Goal: Information Seeking & Learning: Check status

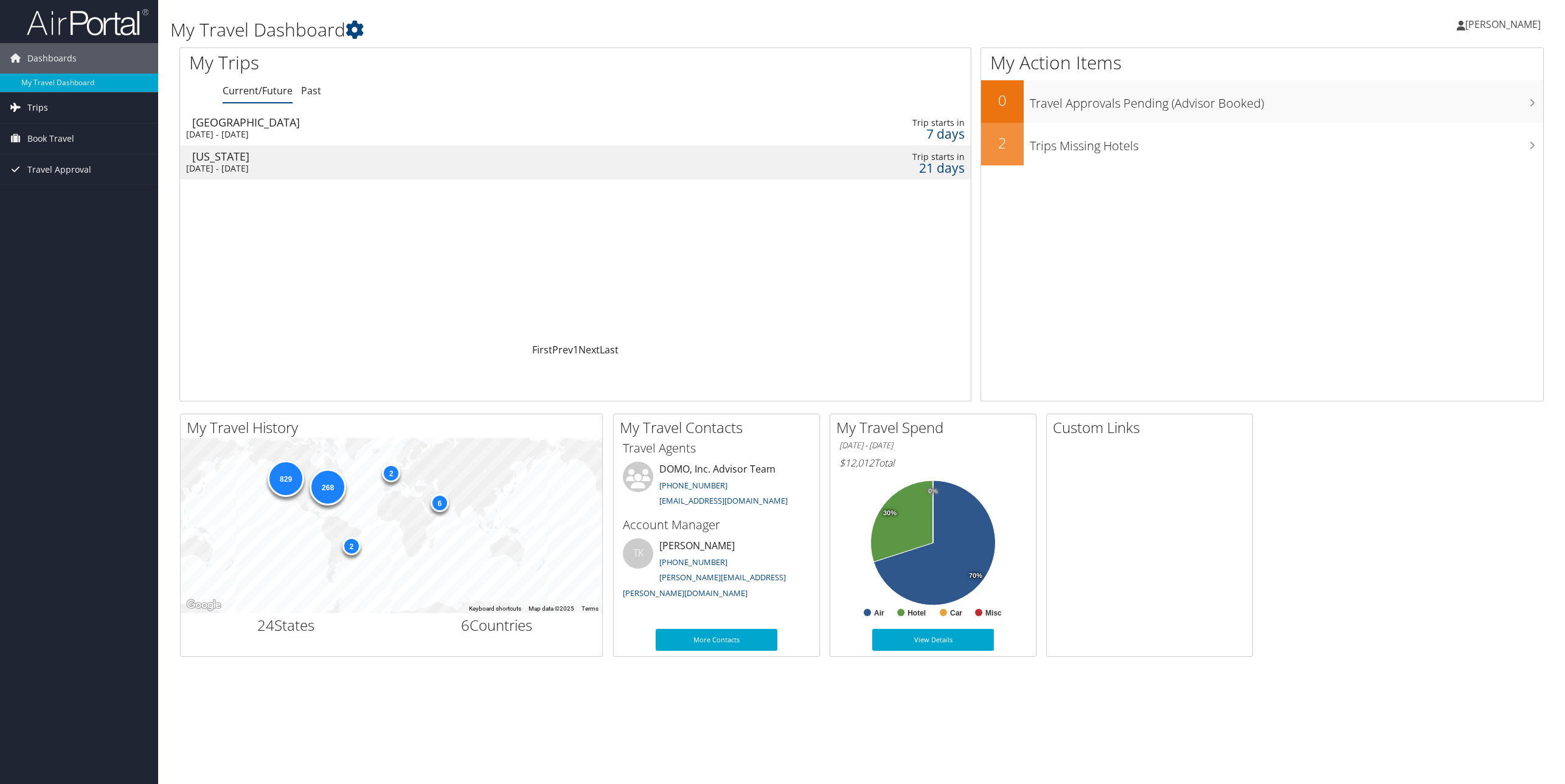
click at [65, 110] on link "Trips" at bounding box center [79, 107] width 158 height 30
click at [99, 130] on link "Current/Future Trips" at bounding box center [79, 132] width 158 height 18
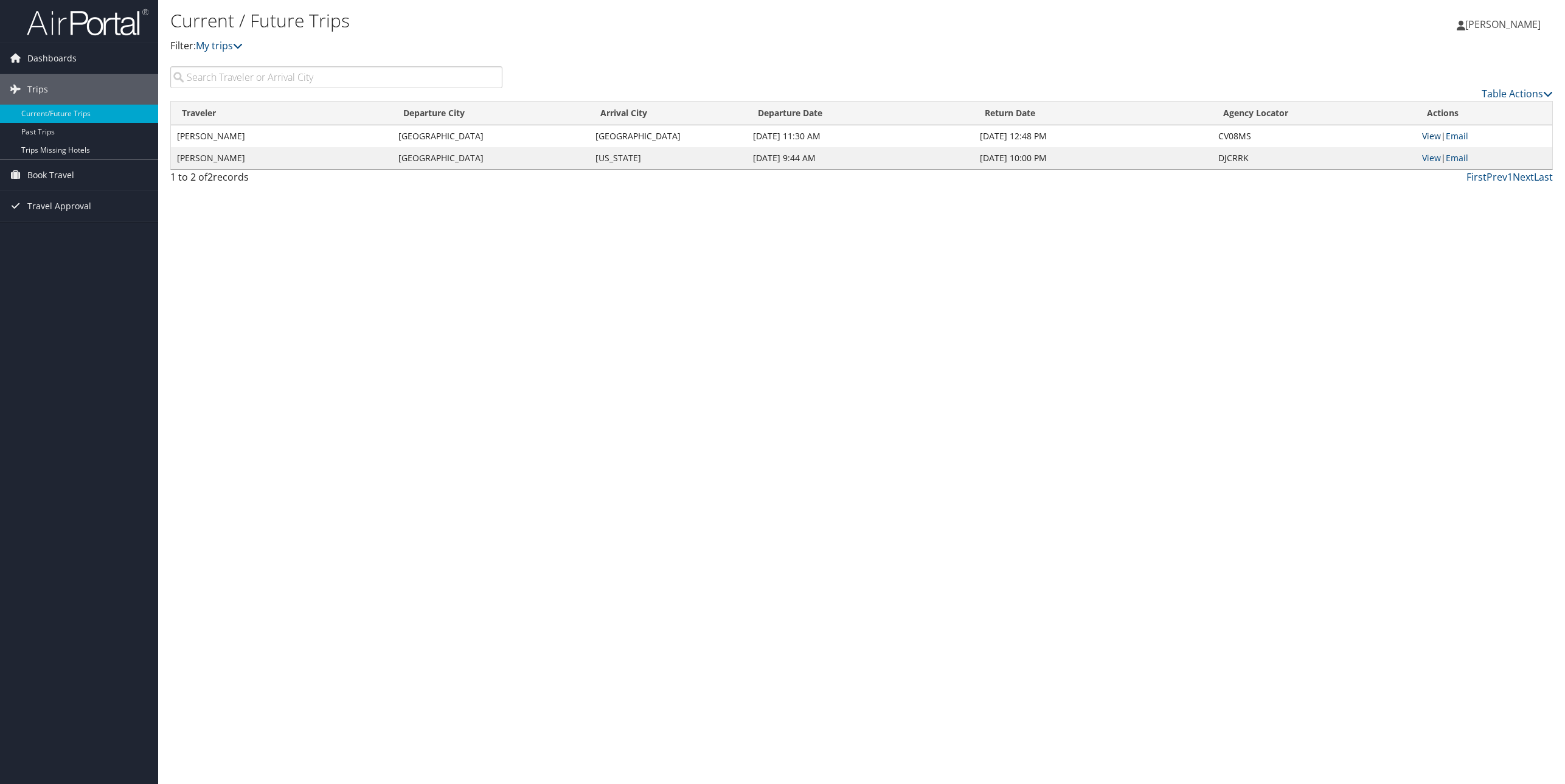
click at [1427, 136] on link "View" at bounding box center [1431, 136] width 18 height 12
click at [45, 64] on span "Dashboards" at bounding box center [51, 58] width 49 height 30
click at [58, 77] on link "My Travel Dashboard" at bounding box center [79, 82] width 158 height 18
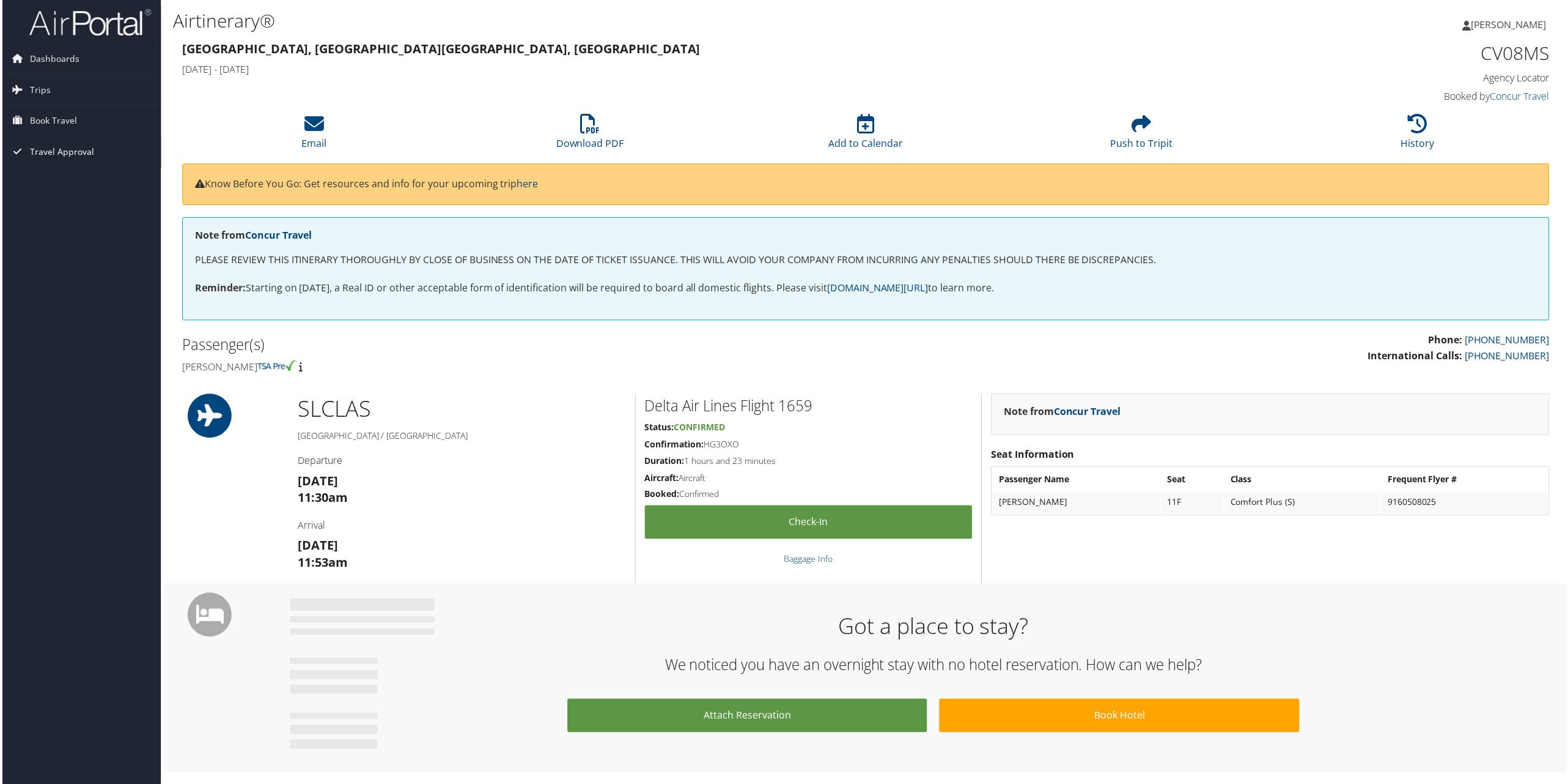
click at [57, 152] on span "Travel Approval" at bounding box center [59, 152] width 64 height 30
drag, startPoint x: 287, startPoint y: 30, endPoint x: 281, endPoint y: 47, distance: 18.0
click at [287, 30] on h1 "Airtinerary®" at bounding box center [634, 20] width 927 height 25
click at [280, 49] on strong "Salt Lake City, UT Las Vegas, NV" at bounding box center [440, 48] width 519 height 17
click at [54, 213] on link "Canceled Trips" at bounding box center [79, 214] width 159 height 19
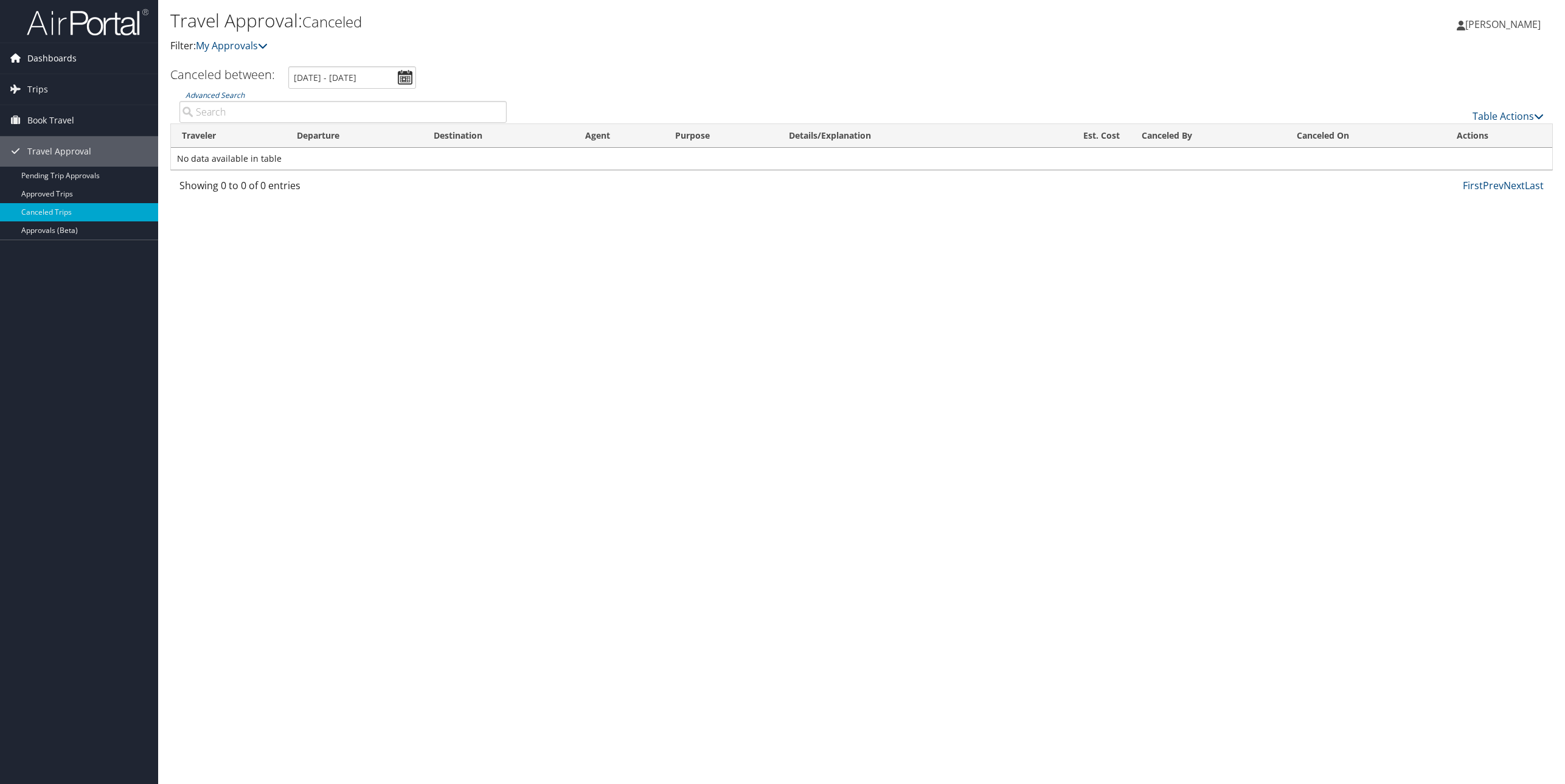
click at [53, 58] on span "Dashboards" at bounding box center [51, 58] width 49 height 30
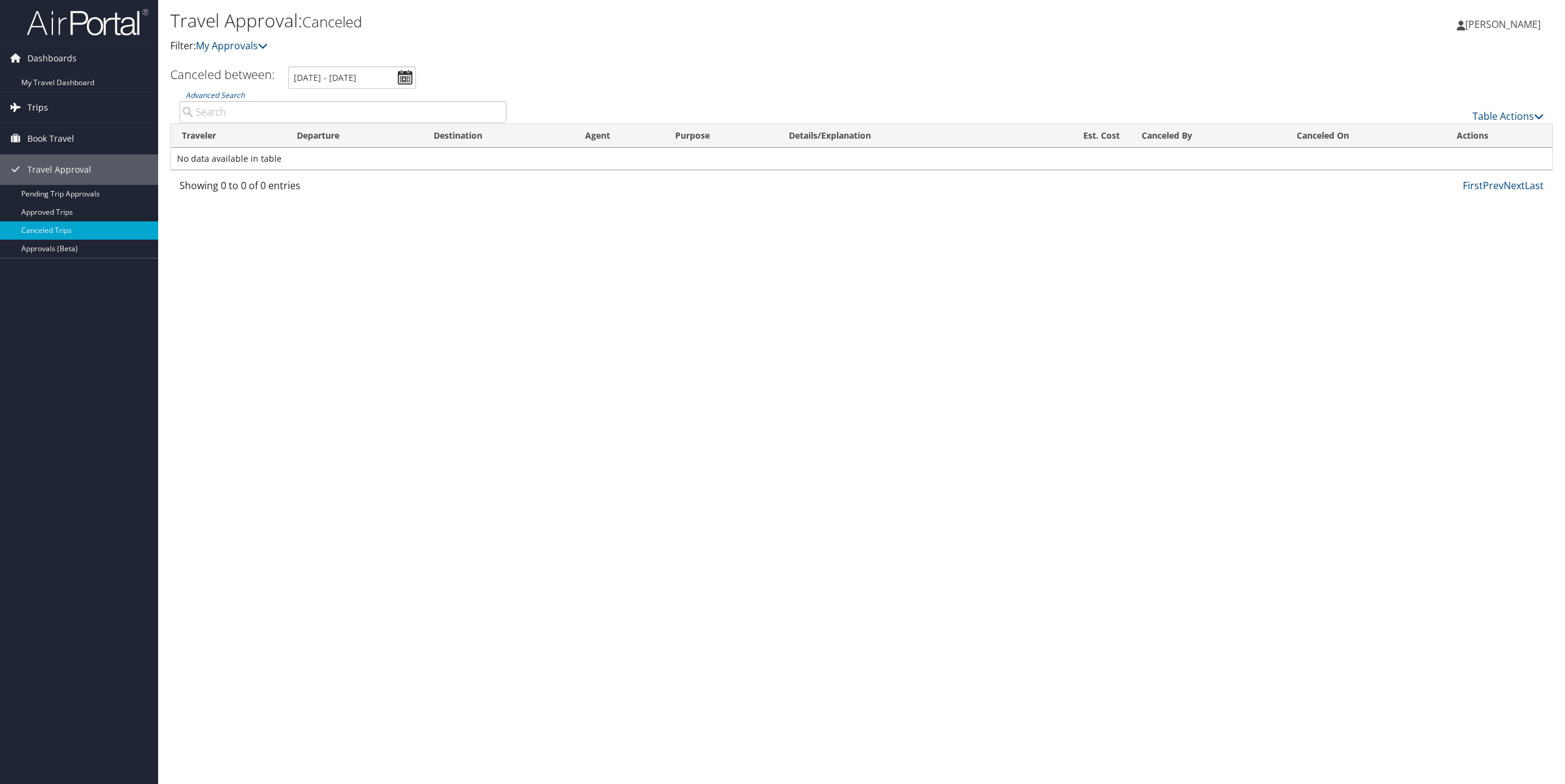
click at [45, 105] on span "Trips" at bounding box center [37, 107] width 20 height 30
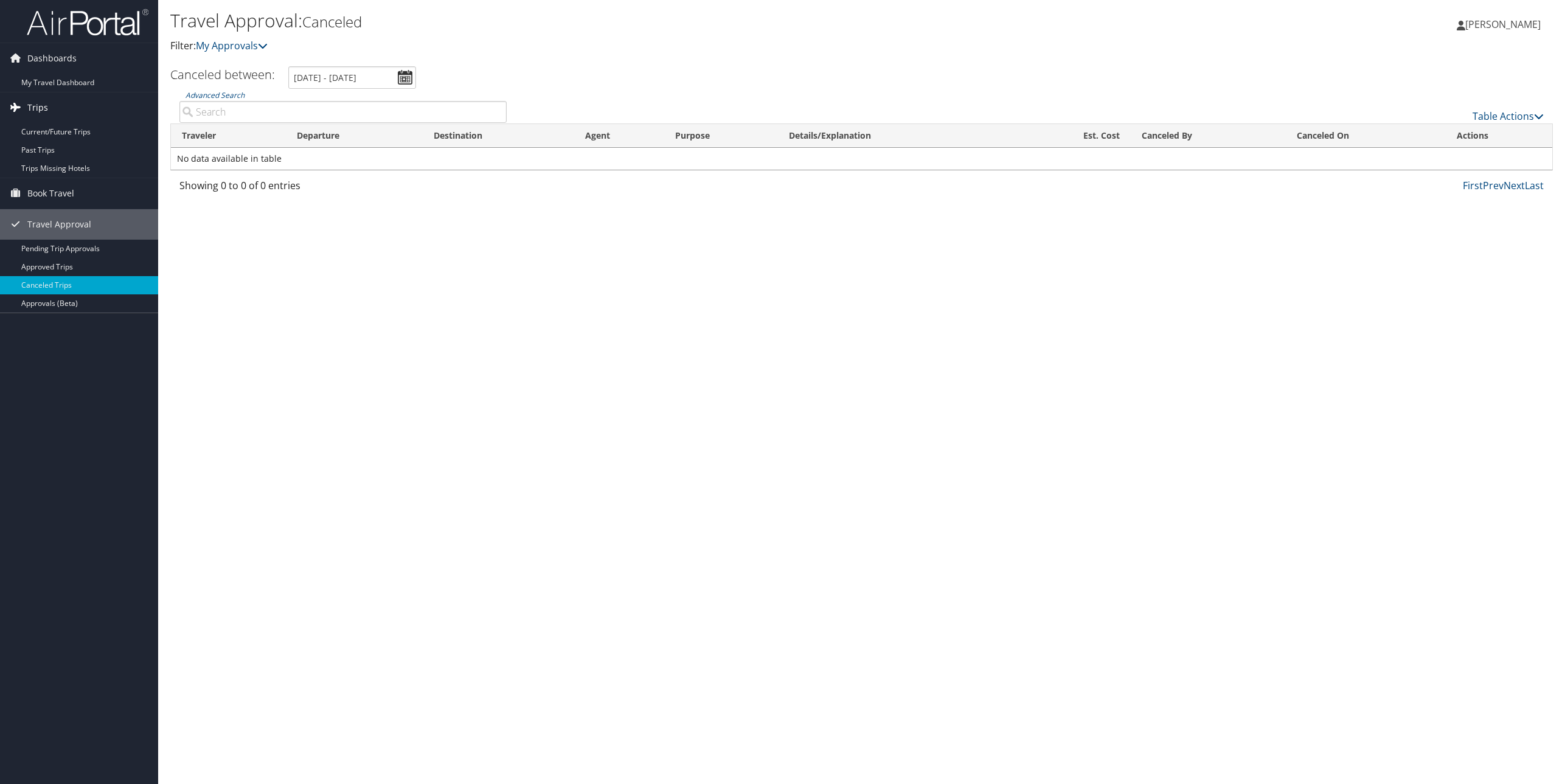
click at [44, 104] on span "Trips" at bounding box center [37, 107] width 20 height 30
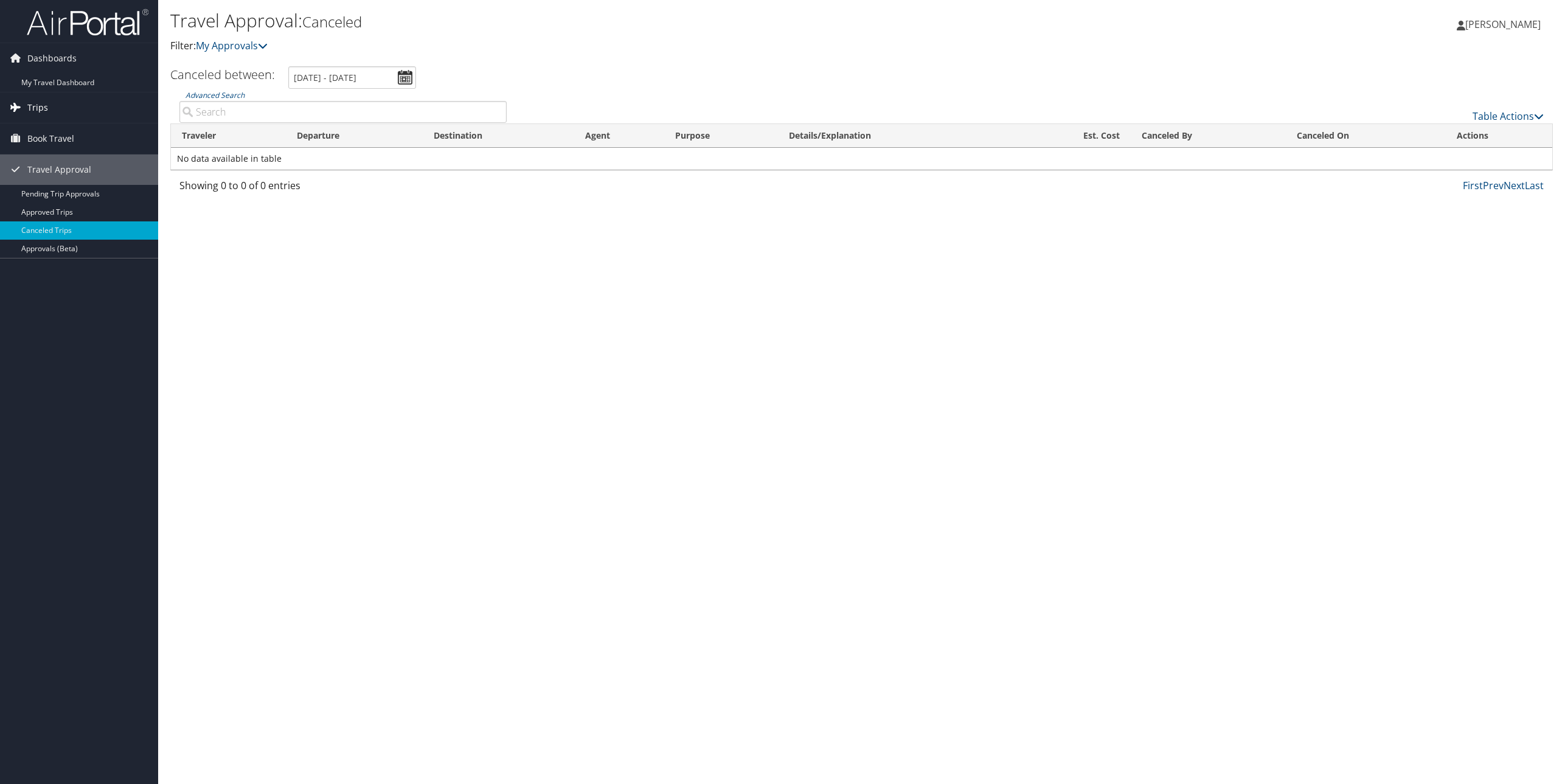
click at [44, 104] on span "Trips" at bounding box center [37, 107] width 20 height 30
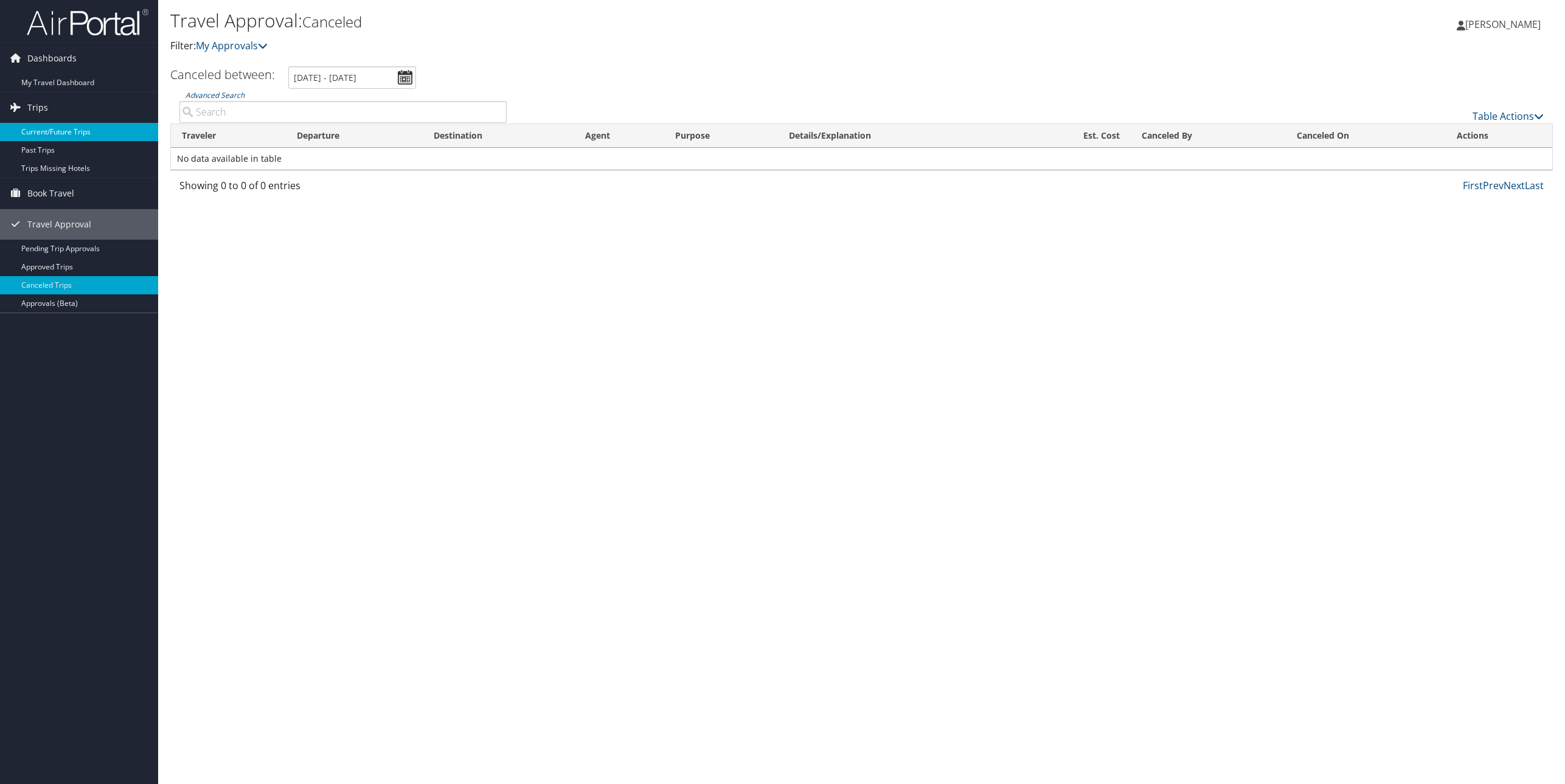
click at [54, 133] on link "Current/Future Trips" at bounding box center [79, 132] width 158 height 18
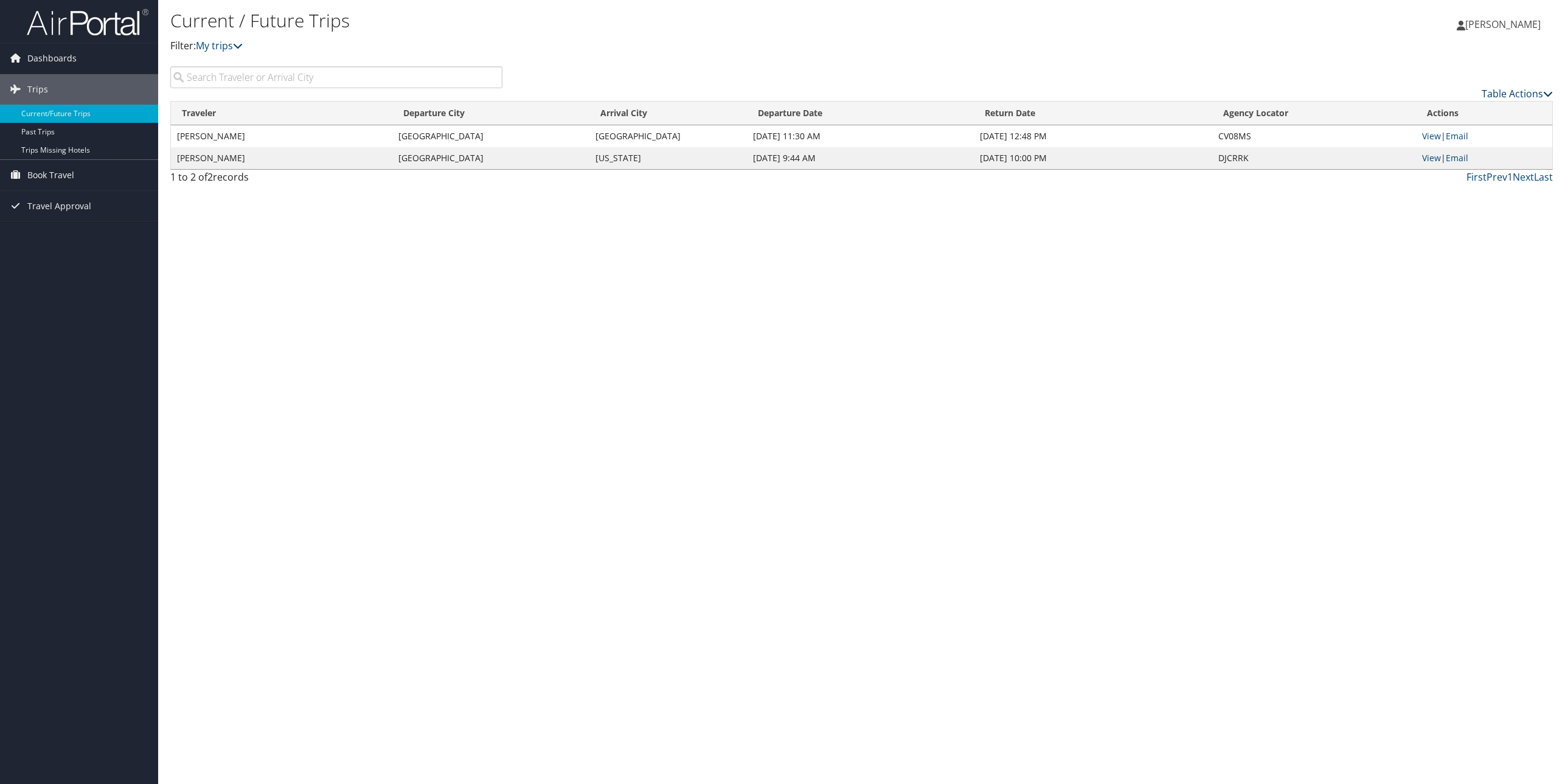
click at [1524, 93] on link "Table Actions" at bounding box center [1517, 94] width 71 height 14
drag, startPoint x: 1358, startPoint y: 212, endPoint x: 1275, endPoint y: 235, distance: 86.1
click at [1358, 212] on div at bounding box center [782, 392] width 1565 height 784
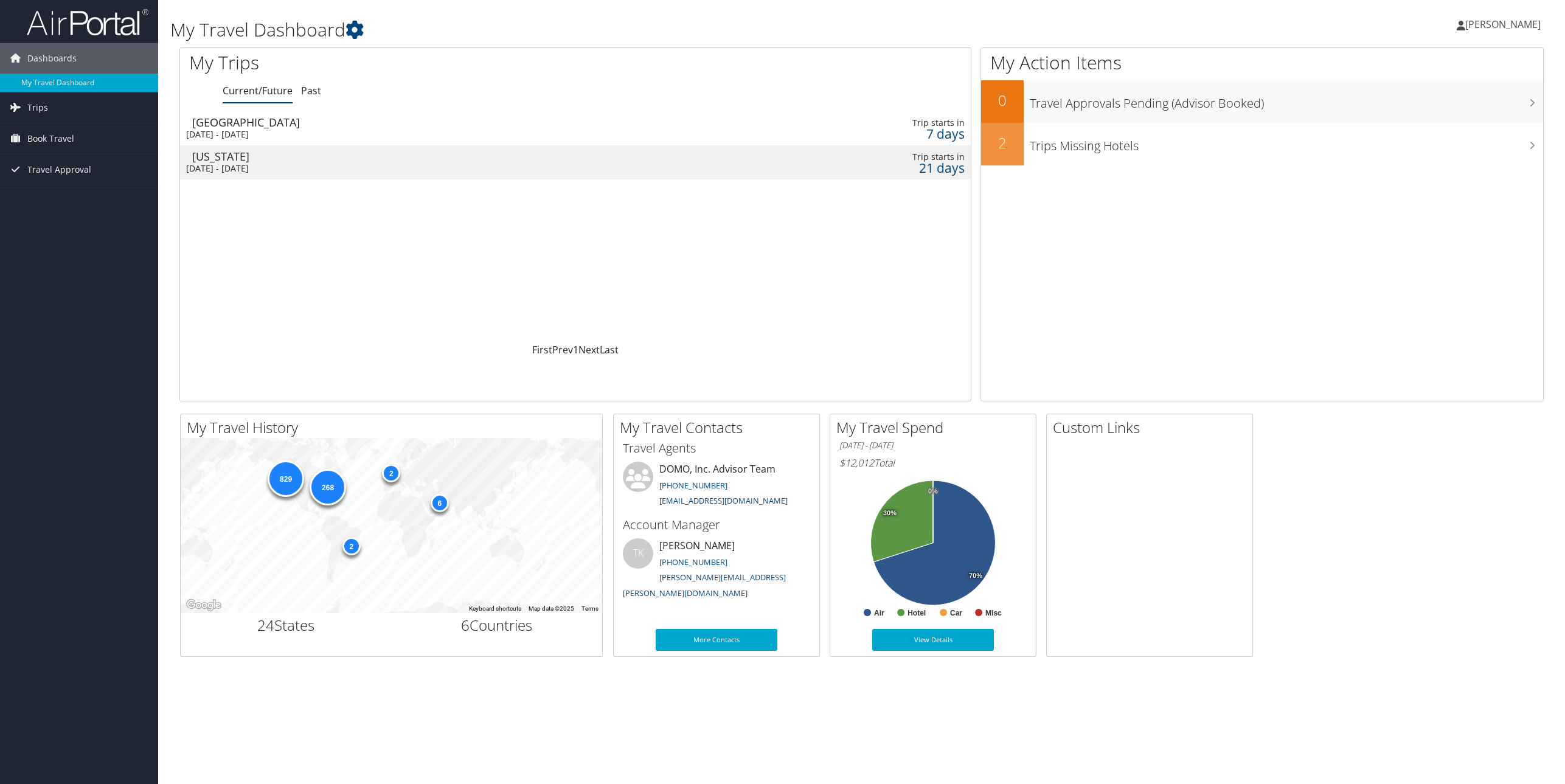
click at [323, 124] on div "[GEOGRAPHIC_DATA]" at bounding box center [437, 121] width 491 height 11
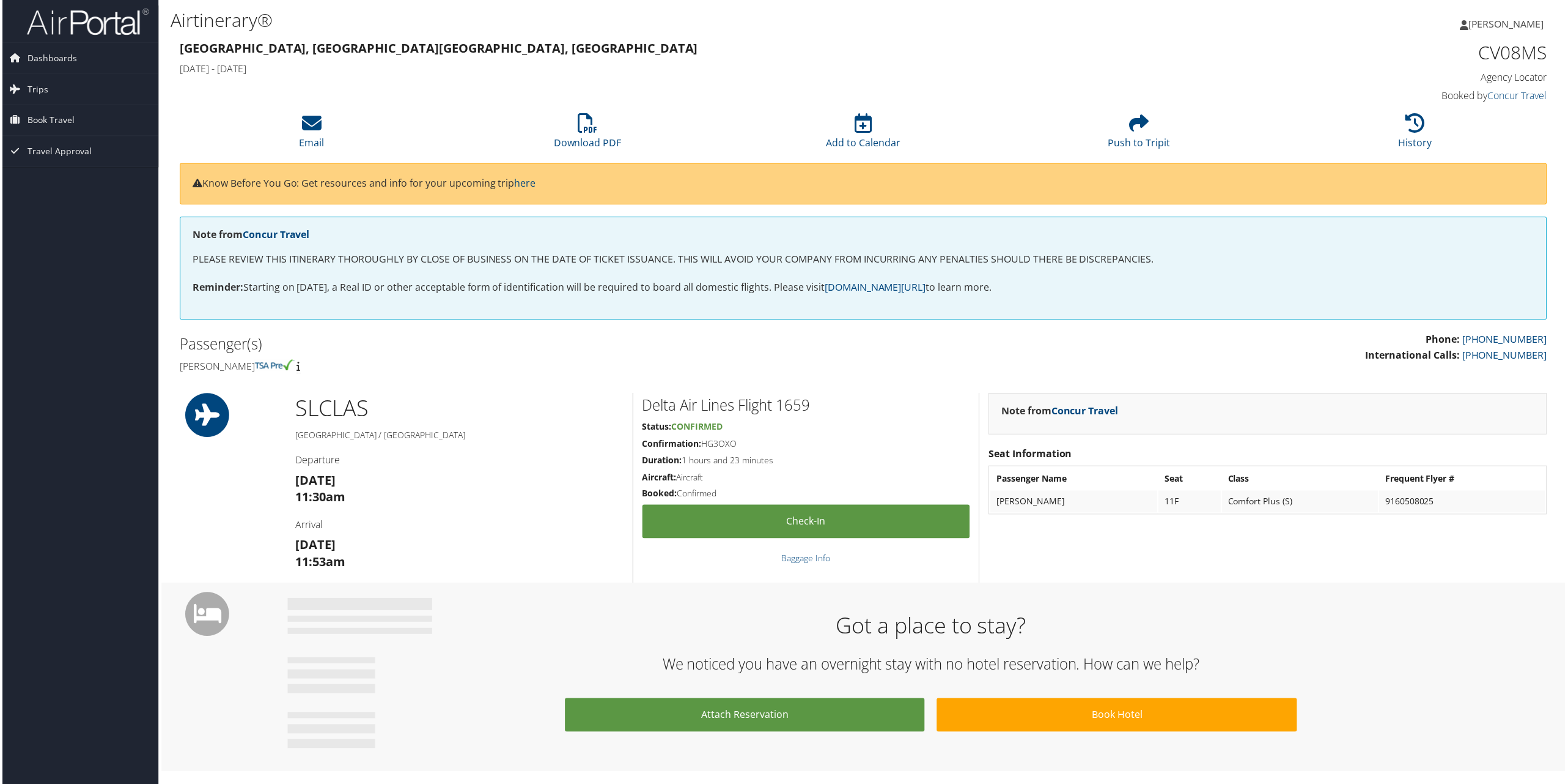
scroll to position [1, 6]
